Goal: Task Accomplishment & Management: Use online tool/utility

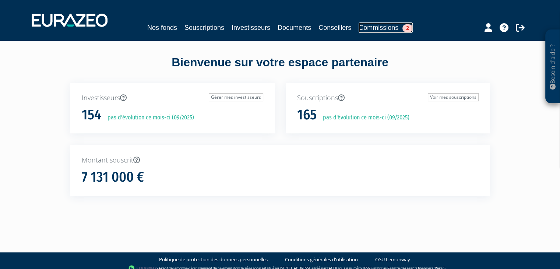
click at [374, 27] on link "Commissions 2" at bounding box center [385, 27] width 54 height 10
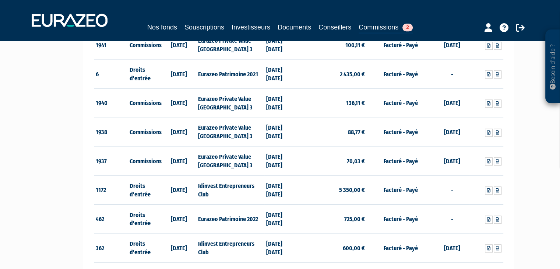
scroll to position [62, 0]
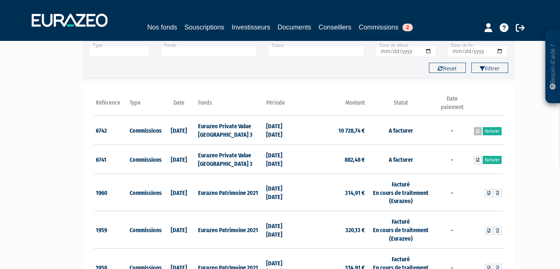
click at [476, 131] on icon at bounding box center [477, 131] width 3 height 4
click at [477, 159] on icon at bounding box center [477, 159] width 3 height 4
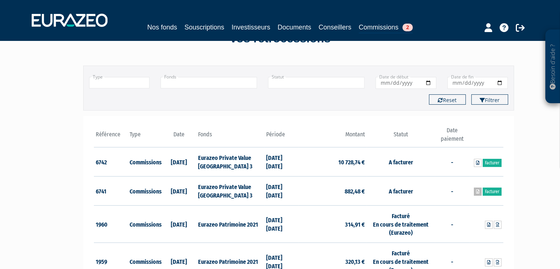
scroll to position [74, 0]
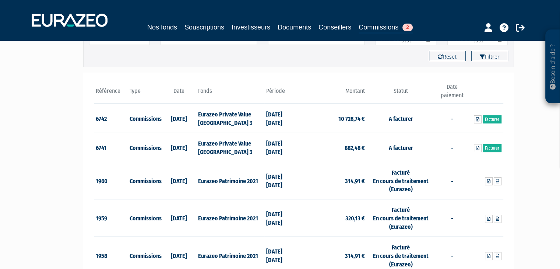
click at [493, 120] on link "Facturer" at bounding box center [491, 119] width 19 height 8
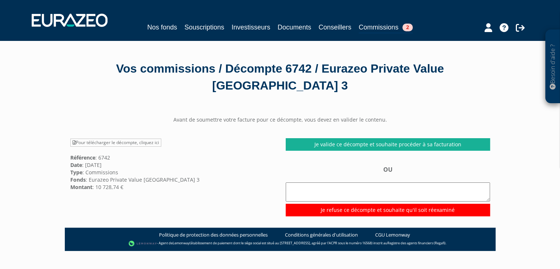
scroll to position [37, 0]
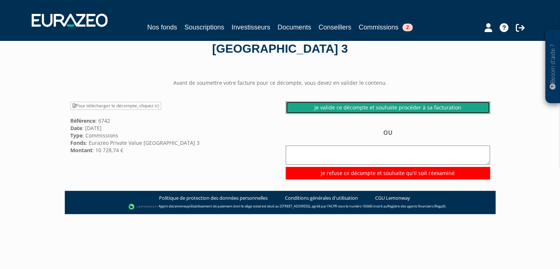
click at [390, 108] on link "Je valide ce décompte et souhaite procéder à sa facturation" at bounding box center [388, 107] width 204 height 13
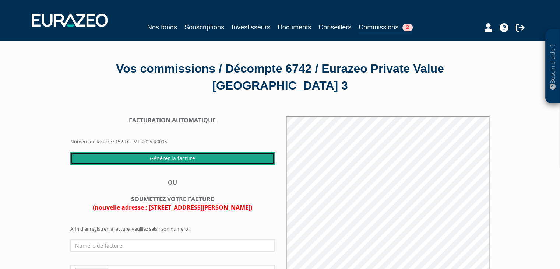
click at [159, 155] on input "Générer la facture" at bounding box center [172, 158] width 204 height 13
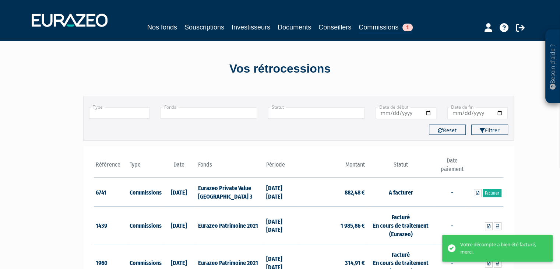
scroll to position [37, 0]
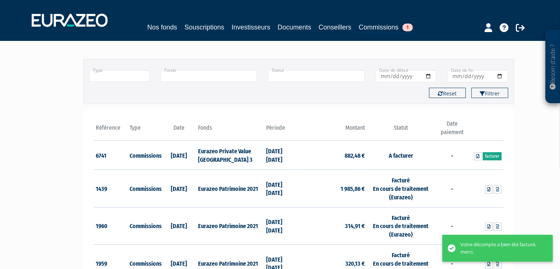
click at [492, 156] on link "Facturer" at bounding box center [491, 156] width 19 height 8
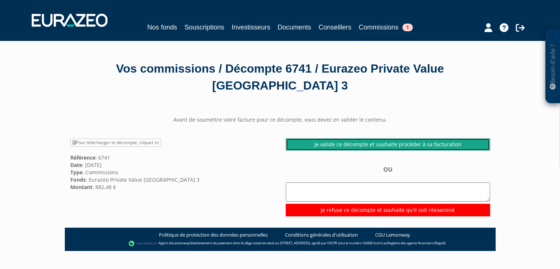
click at [374, 146] on link "Je valide ce décompte et souhaite procéder à sa facturation" at bounding box center [388, 144] width 204 height 13
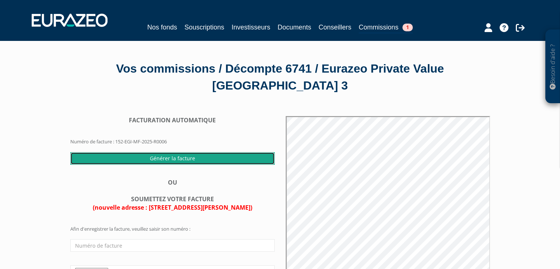
click at [164, 156] on input "Générer la facture" at bounding box center [172, 158] width 204 height 13
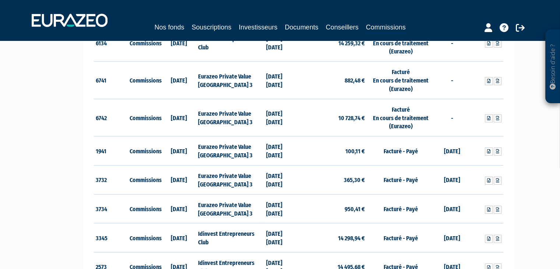
scroll to position [515, 0]
